Goal: Task Accomplishment & Management: Use online tool/utility

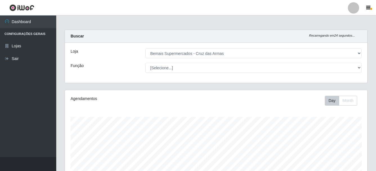
select select "412"
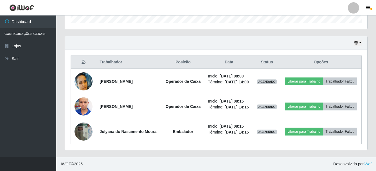
scroll to position [117, 302]
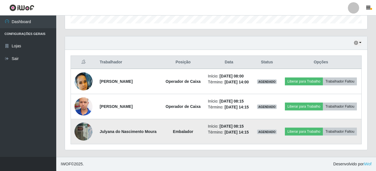
click at [83, 129] on img at bounding box center [84, 131] width 18 height 24
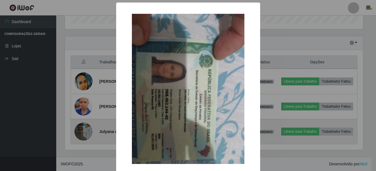
scroll to position [117, 299]
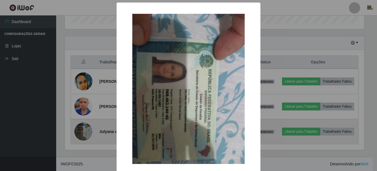
click at [83, 129] on div "× OK Cancel" at bounding box center [188, 85] width 377 height 171
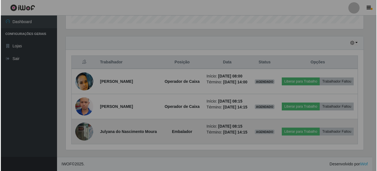
scroll to position [117, 302]
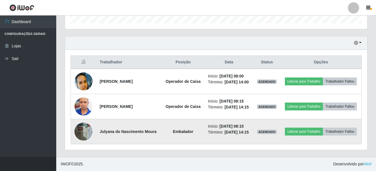
click at [84, 125] on img at bounding box center [84, 131] width 18 height 24
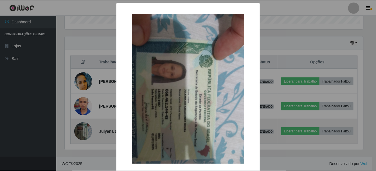
scroll to position [117, 299]
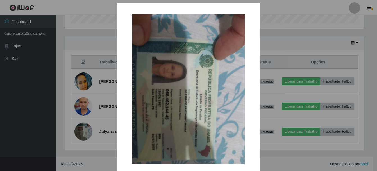
click at [62, 98] on div "× OK Cancel" at bounding box center [188, 85] width 377 height 171
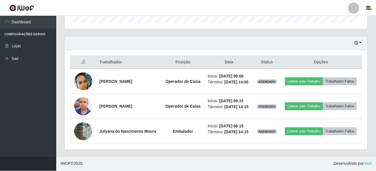
scroll to position [117, 302]
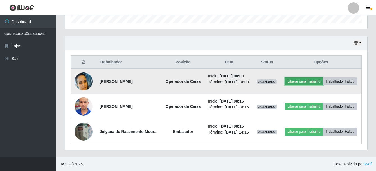
click at [323, 77] on button "Liberar para Trabalho" at bounding box center [304, 81] width 38 height 8
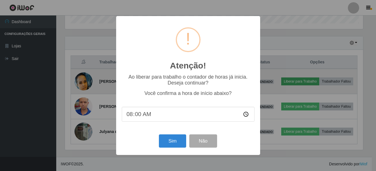
scroll to position [117, 299]
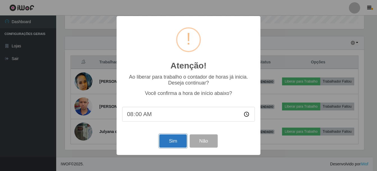
click at [175, 143] on button "Sim" at bounding box center [172, 140] width 27 height 13
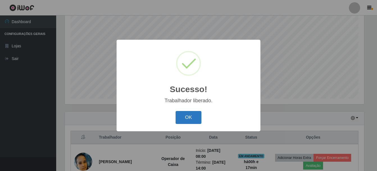
click at [196, 121] on button "OK" at bounding box center [189, 117] width 26 height 13
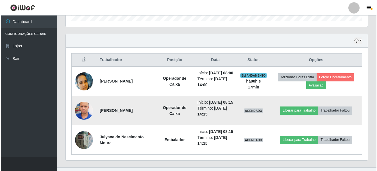
scroll to position [187, 0]
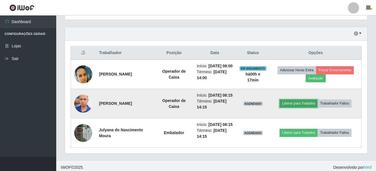
click at [300, 107] on button "Liberar para Trabalho" at bounding box center [298, 103] width 38 height 8
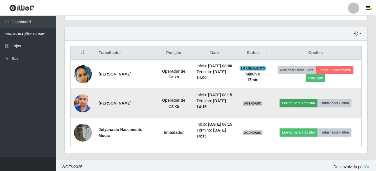
scroll to position [117, 299]
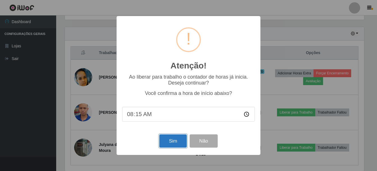
click at [179, 141] on button "Sim" at bounding box center [172, 140] width 27 height 13
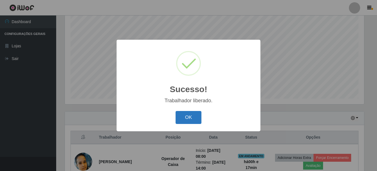
click at [190, 118] on button "OK" at bounding box center [189, 117] width 26 height 13
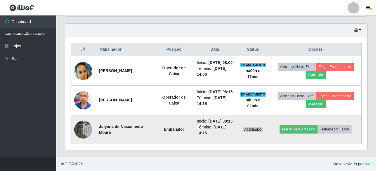
scroll to position [208, 0]
click at [295, 125] on button "Liberar para Trabalho" at bounding box center [298, 129] width 38 height 8
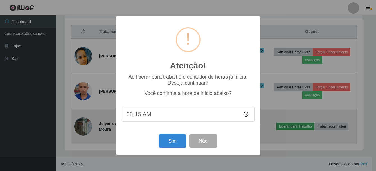
scroll to position [117, 299]
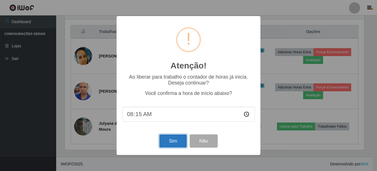
click at [176, 141] on button "Sim" at bounding box center [172, 140] width 27 height 13
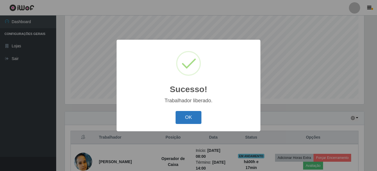
click at [189, 114] on button "OK" at bounding box center [189, 117] width 26 height 13
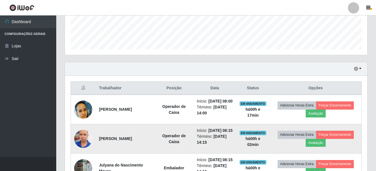
scroll to position [180, 0]
